Goal: Communication & Community: Answer question/provide support

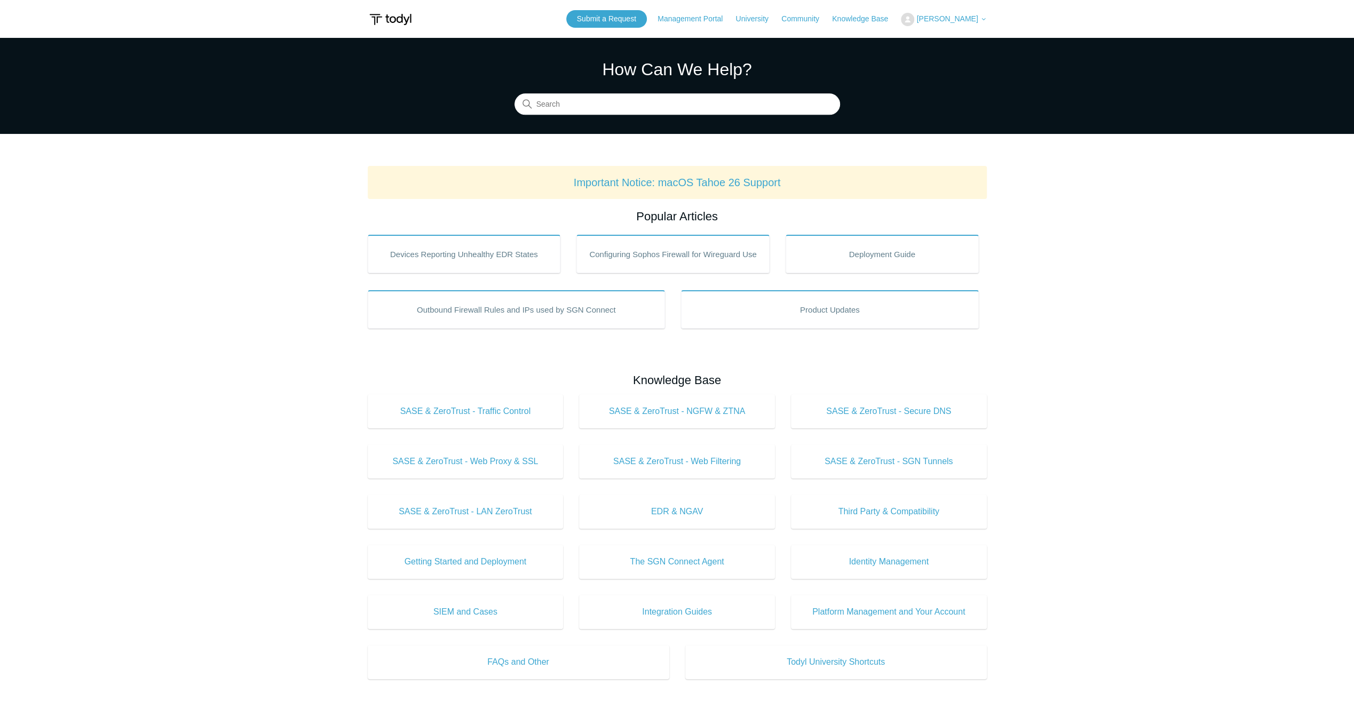
click at [968, 21] on span "[PERSON_NAME]" at bounding box center [946, 18] width 61 height 9
click at [958, 46] on link "My Support Requests" at bounding box center [953, 42] width 104 height 19
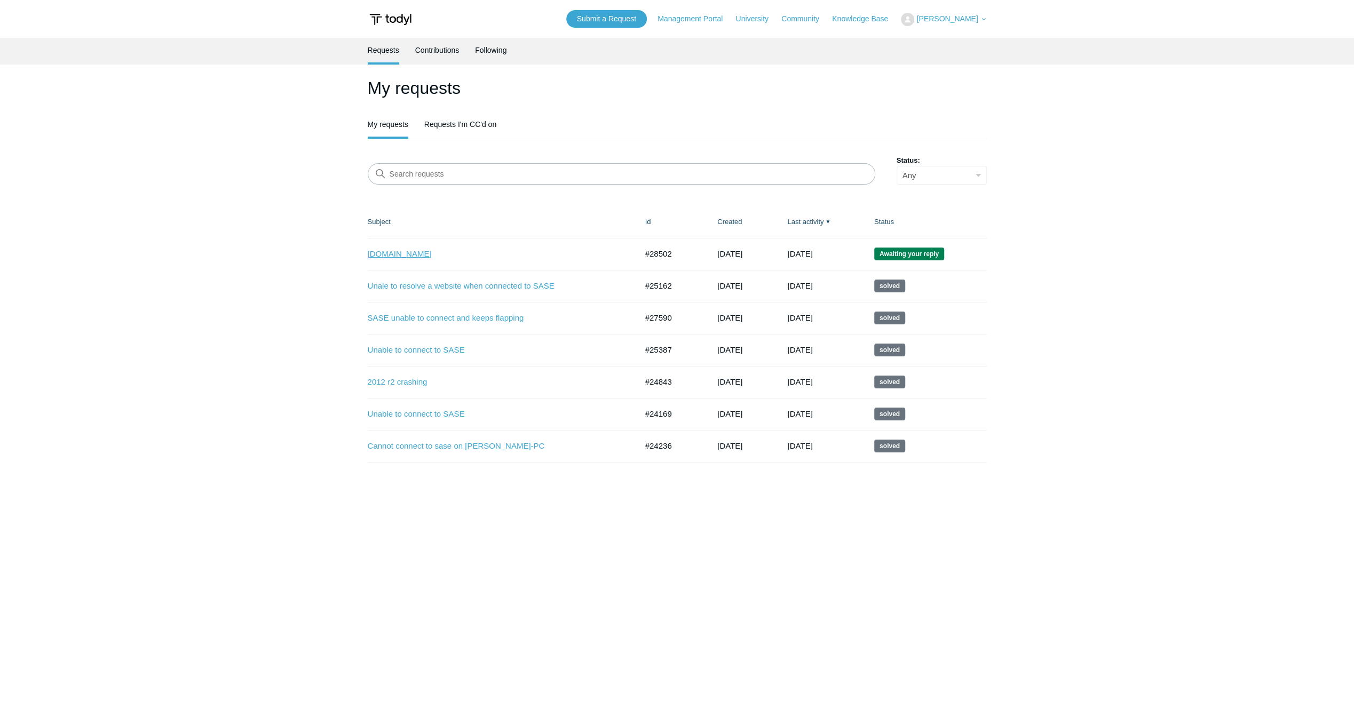
click at [453, 250] on link "[DOMAIN_NAME]" at bounding box center [495, 254] width 254 height 12
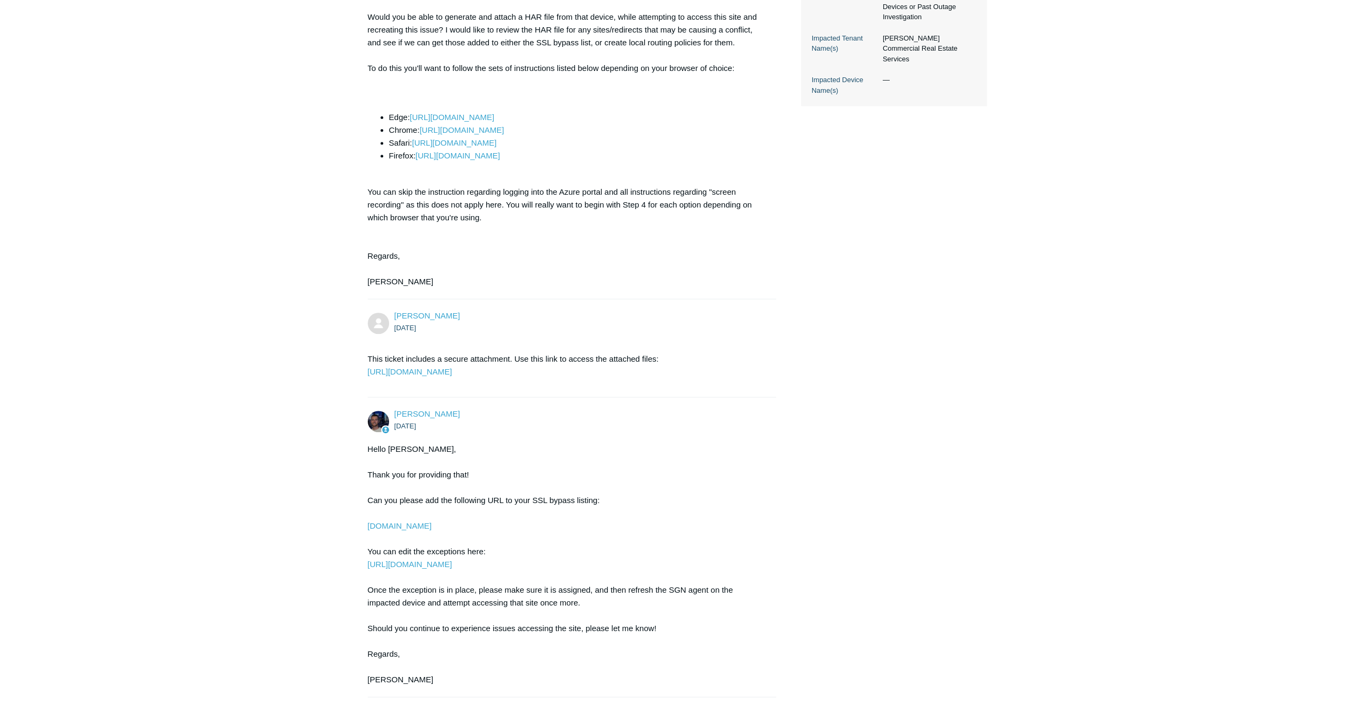
scroll to position [543, 0]
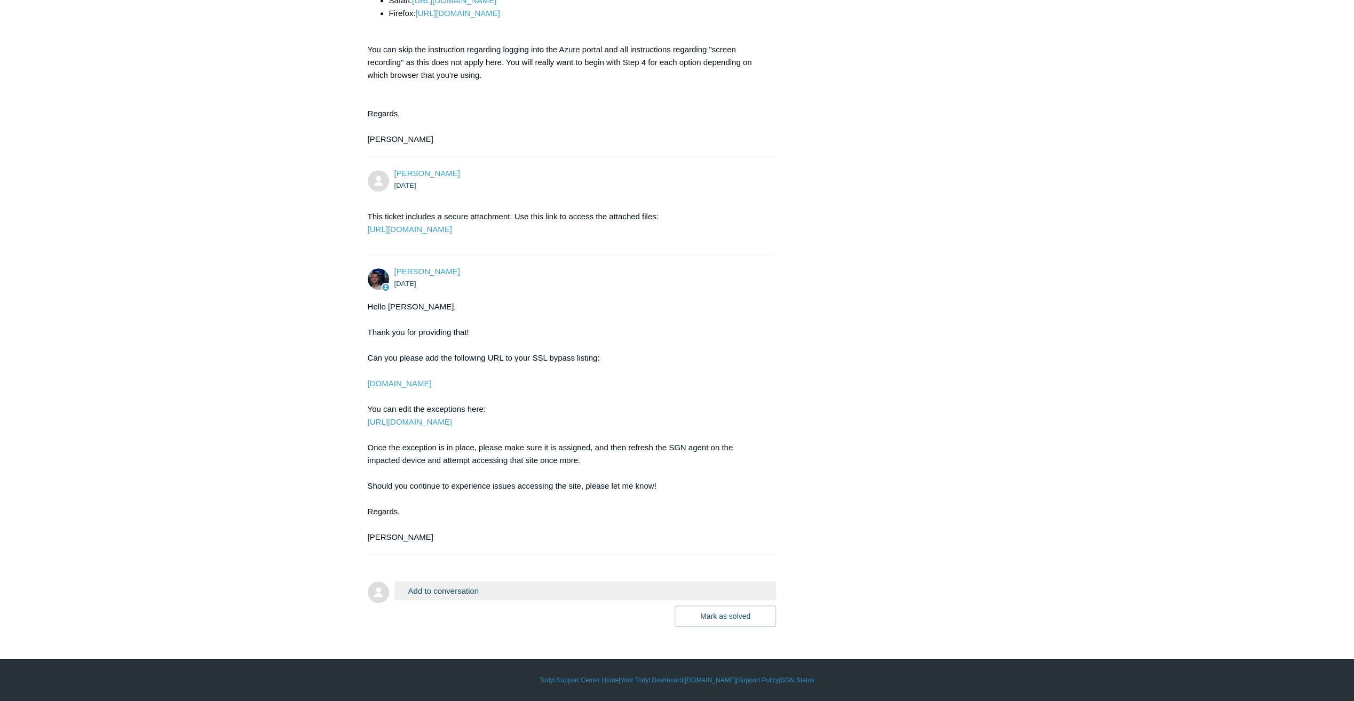
click at [557, 597] on button "Add to conversation" at bounding box center [585, 591] width 382 height 19
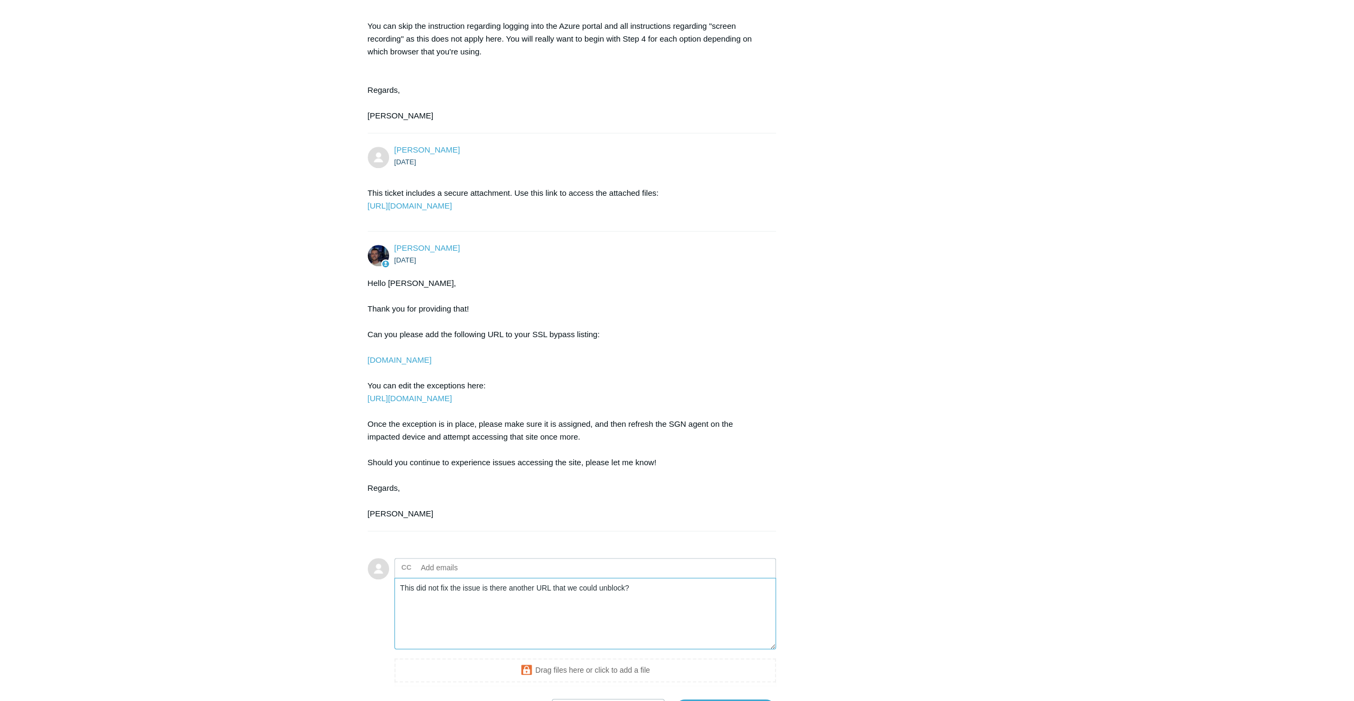
scroll to position [650, 0]
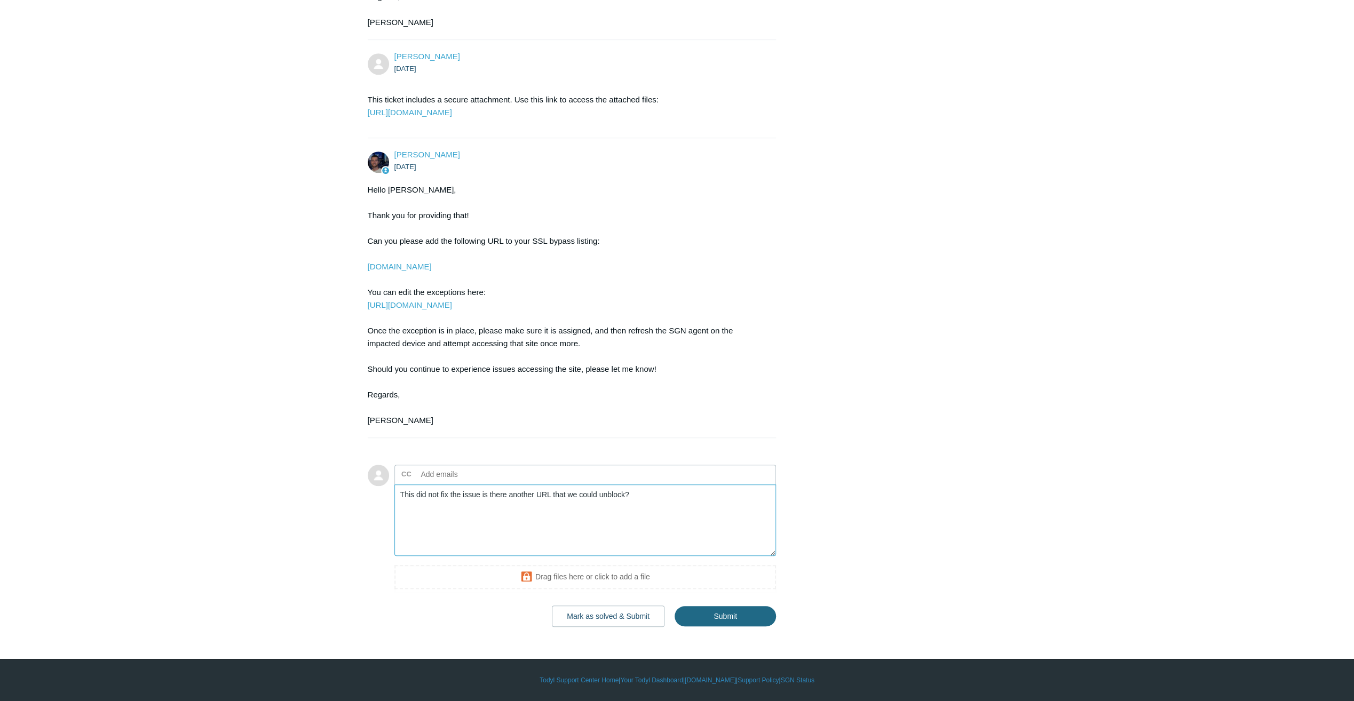
type textarea "This did not fix the issue is there another URL that we could unblock?"
click at [715, 617] on input "Submit" at bounding box center [725, 616] width 101 height 21
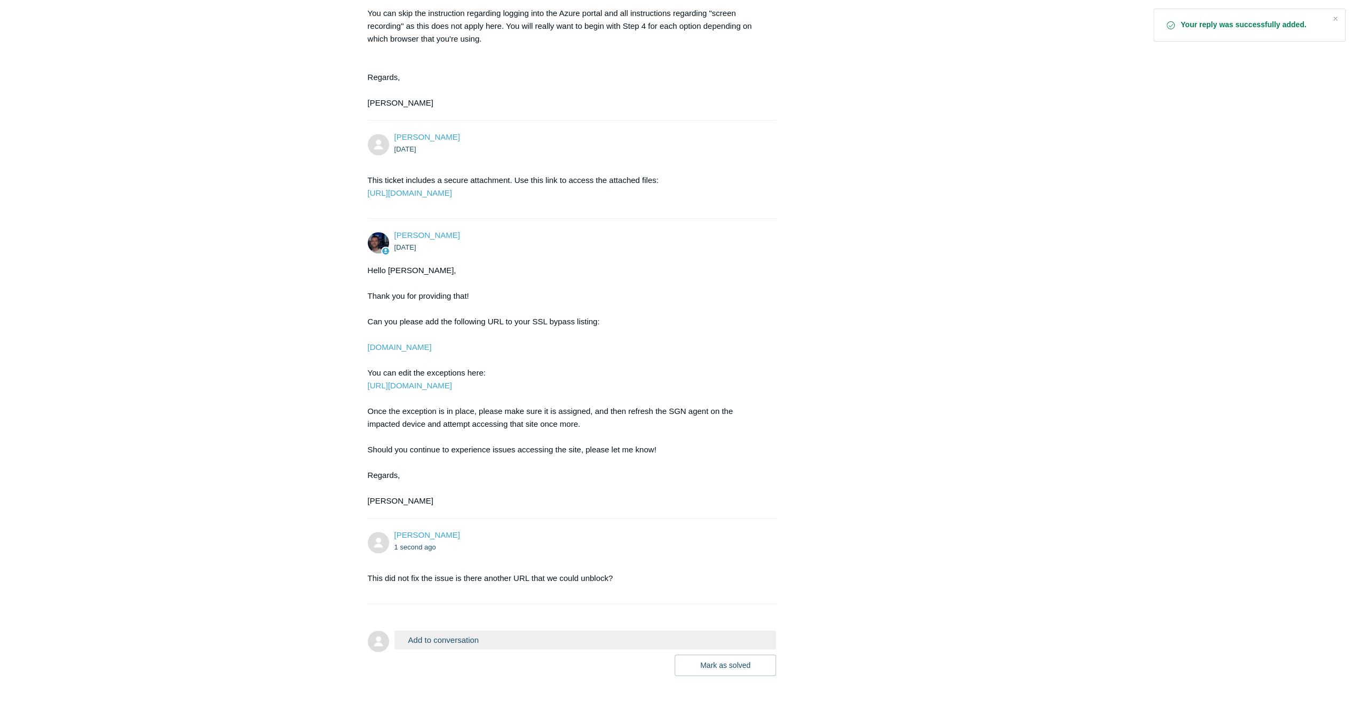
scroll to position [628, 0]
